Goal: Task Accomplishment & Management: Manage account settings

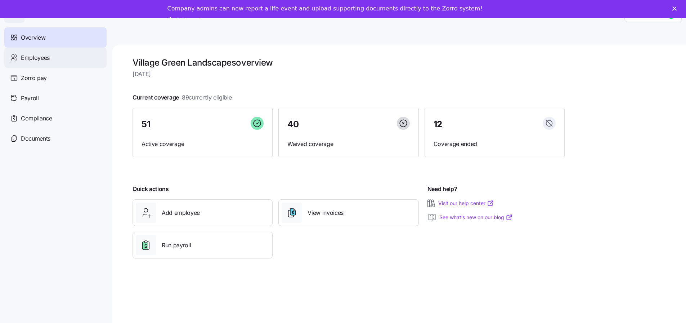
click at [38, 58] on span "Employees" at bounding box center [35, 57] width 29 height 9
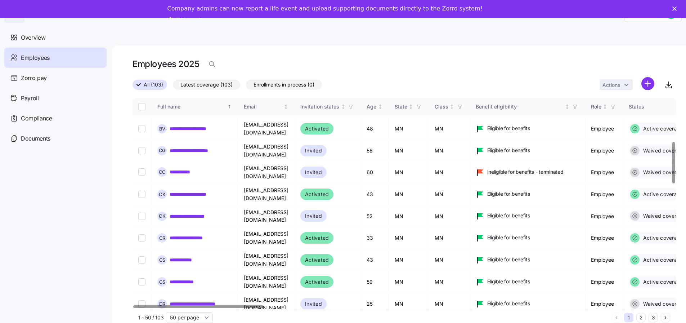
scroll to position [432, 0]
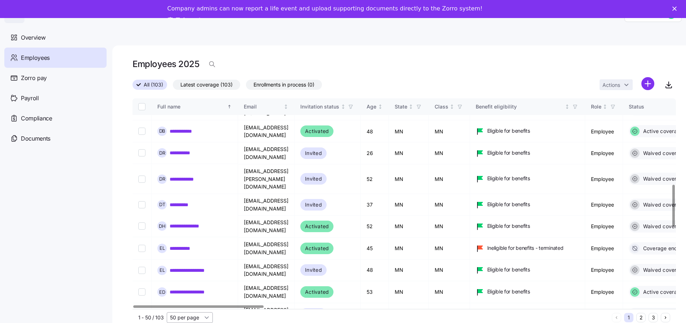
click at [208, 319] on input "50 per page" at bounding box center [190, 317] width 46 height 11
click at [189, 288] on span "100 per page" at bounding box center [188, 290] width 32 height 8
type input "100 per page"
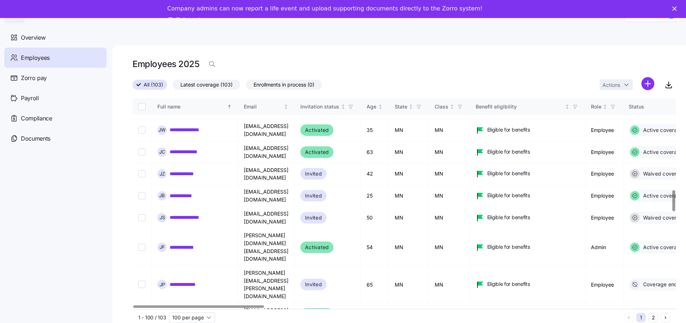
scroll to position [937, 0]
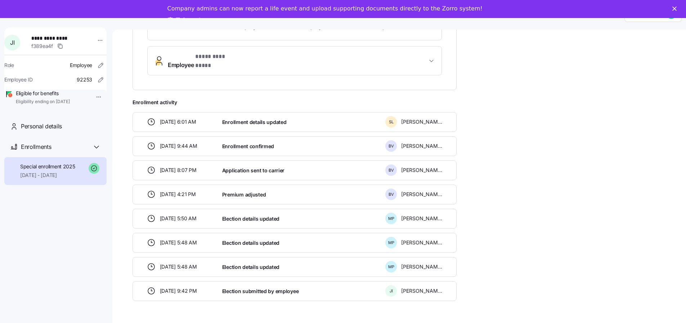
scroll to position [23, 0]
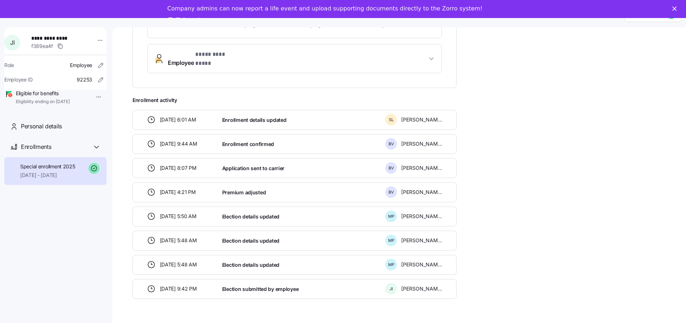
click at [245, 116] on span "Enrollment details updated" at bounding box center [254, 119] width 64 height 7
click at [149, 115] on icon at bounding box center [151, 119] width 9 height 9
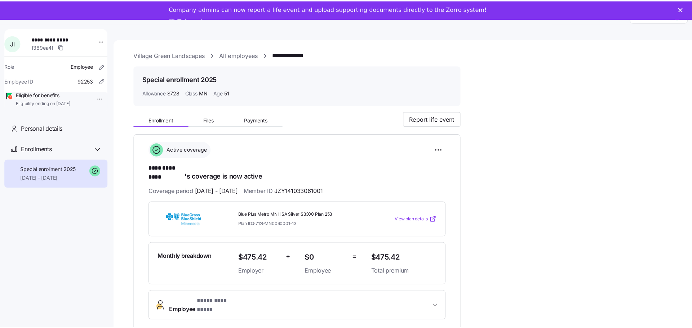
scroll to position [0, 0]
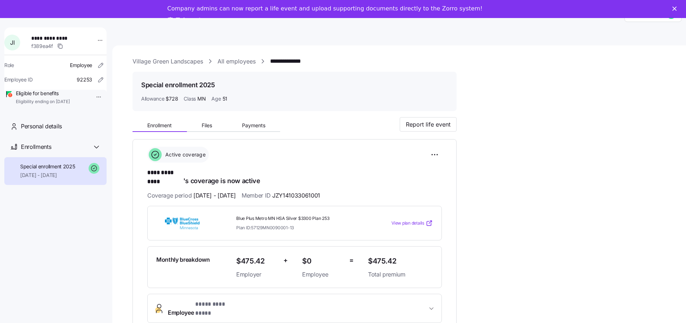
click at [213, 17] on link "Take a tour" at bounding box center [190, 21] width 45 height 8
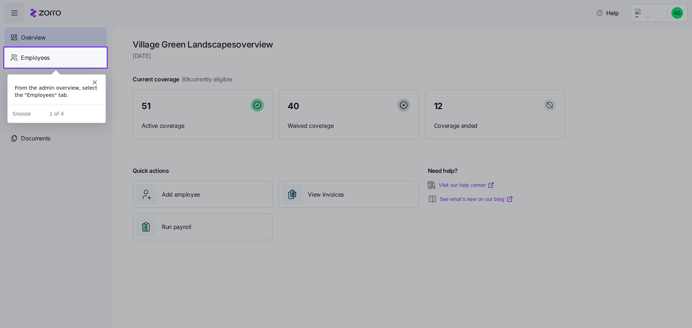
click at [82, 98] on div "From the admin overview, select the "Employees" tab." at bounding box center [56, 91] width 84 height 14
click at [94, 82] on polygon "Close" at bounding box center [94, 82] width 4 height 4
